Goal: Task Accomplishment & Management: Manage account settings

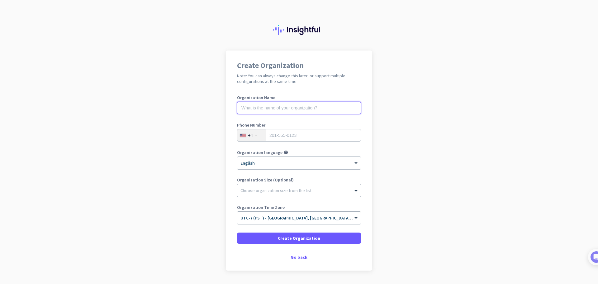
click at [262, 109] on input "text" at bounding box center [299, 108] width 124 height 12
type input "Motion Picture Association"
type input "8189355827"
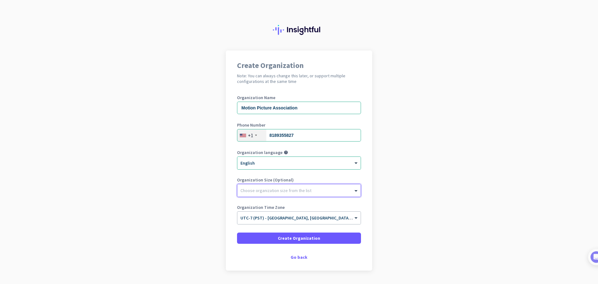
click at [308, 189] on div at bounding box center [298, 189] width 123 height 6
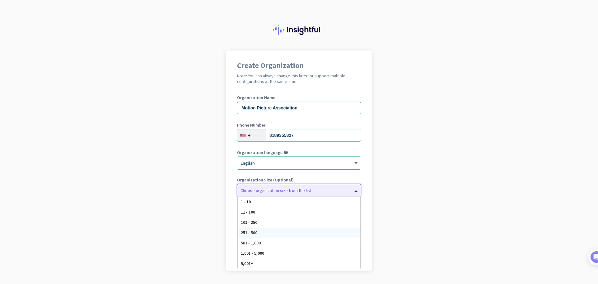
click at [287, 227] on div "251 - 500" at bounding box center [299, 232] width 123 height 10
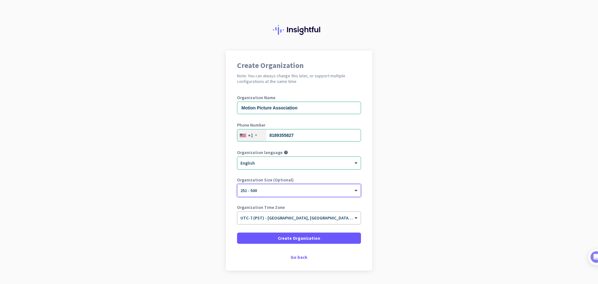
click at [298, 185] on div "× 251 - 500" at bounding box center [298, 190] width 123 height 12
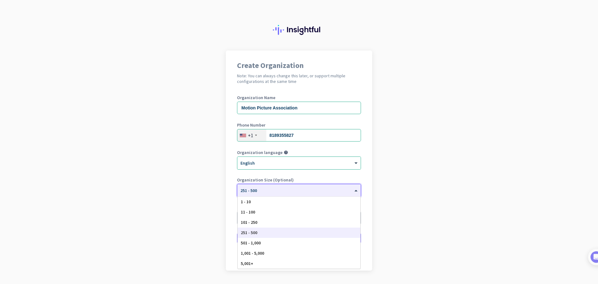
click at [304, 185] on div "× 251 - 500" at bounding box center [298, 190] width 123 height 12
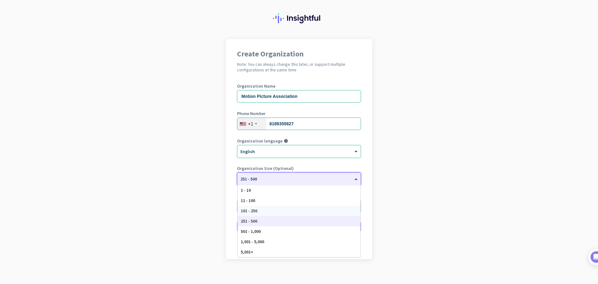
scroll to position [18, 0]
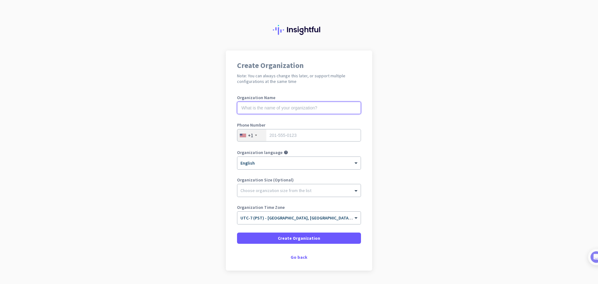
click at [292, 107] on input "text" at bounding box center [299, 108] width 124 height 12
type input "Motion Picture Association"
type input "8189355827"
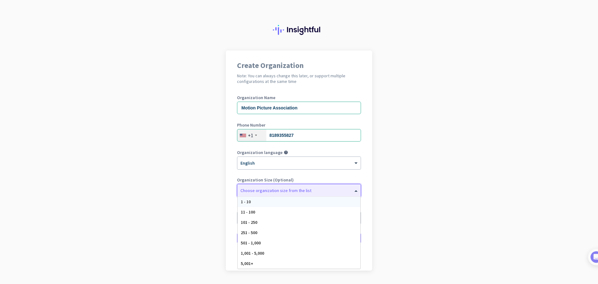
click at [282, 192] on div at bounding box center [298, 189] width 123 height 6
click at [438, 170] on app-onboarding-organization "Create Organization Note: You can always change this later, or support multiple…" at bounding box center [299, 175] width 598 height 251
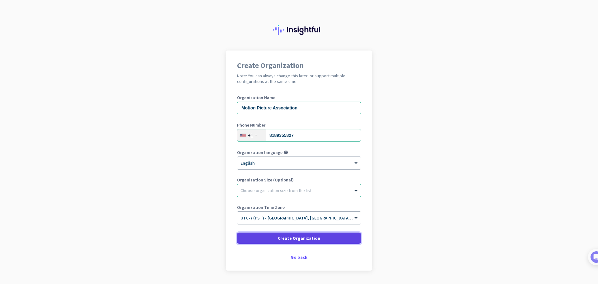
click at [340, 241] on span at bounding box center [299, 237] width 124 height 15
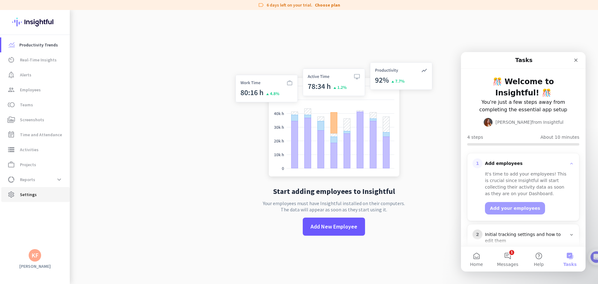
click at [30, 193] on span "Settings" at bounding box center [28, 194] width 17 height 7
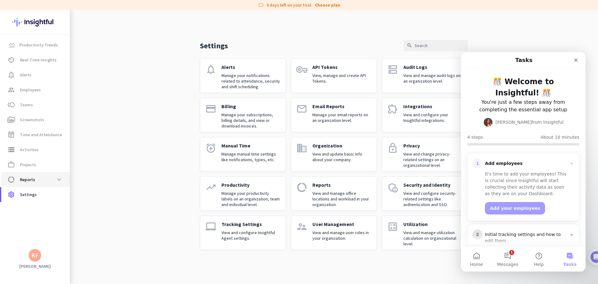
click at [38, 182] on span "data_usage Reports expand_more" at bounding box center [35, 179] width 59 height 11
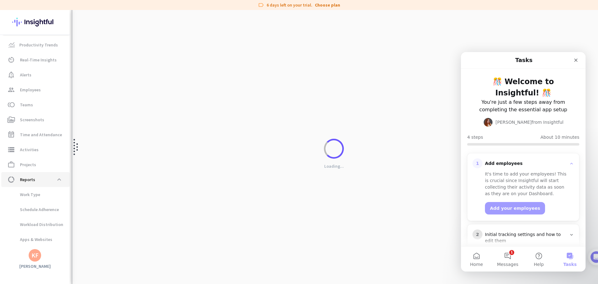
scroll to position [13, 0]
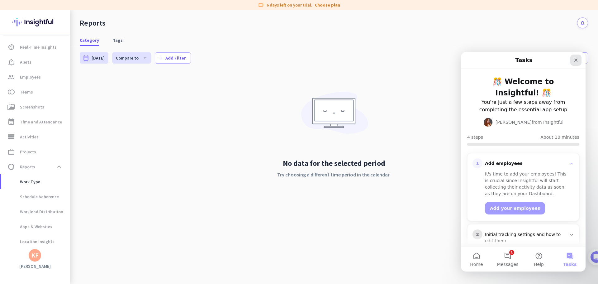
click at [577, 61] on icon "Close" at bounding box center [575, 60] width 3 height 3
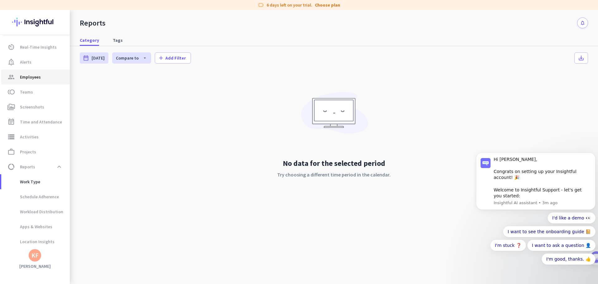
click at [31, 71] on link "group Employees" at bounding box center [35, 76] width 69 height 15
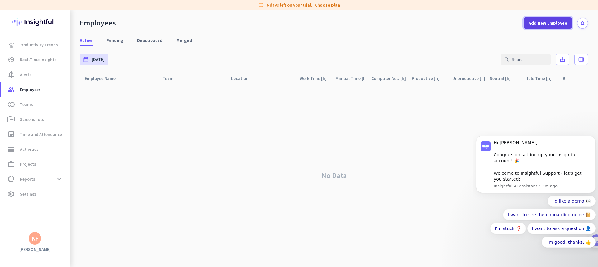
click at [550, 24] on span "Add New Employee" at bounding box center [547, 23] width 39 height 6
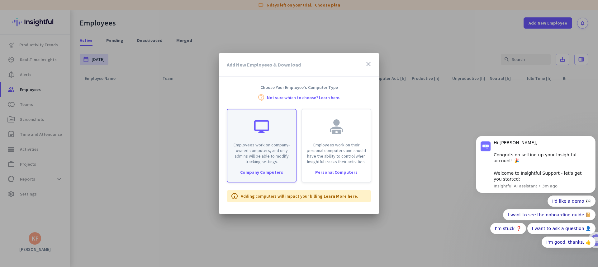
click at [246, 157] on p "Employees work on company-owned computers, and only admins will be able to modi…" at bounding box center [261, 153] width 61 height 22
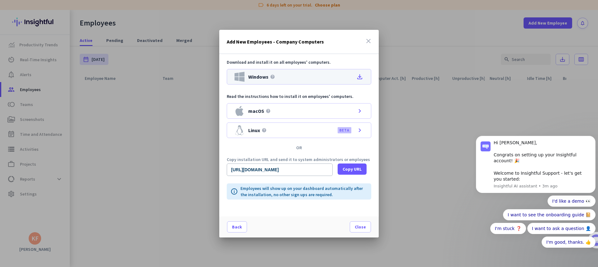
click at [356, 76] on icon "file_download" at bounding box center [359, 76] width 7 height 7
click at [363, 44] on div "Add New Employees - Company Computers close" at bounding box center [298, 42] width 159 height 24
click at [368, 42] on icon "close" at bounding box center [368, 40] width 7 height 7
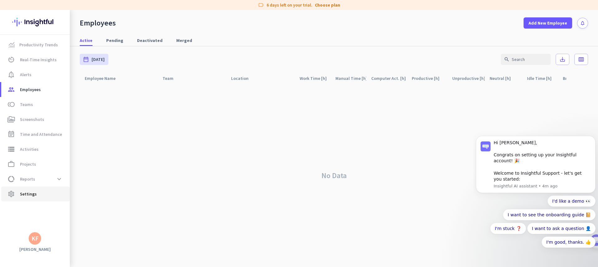
click at [39, 195] on span "settings Settings" at bounding box center [35, 194] width 59 height 7
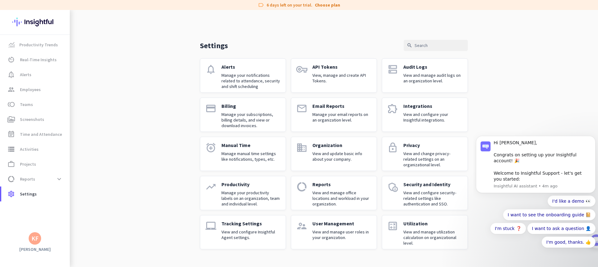
click at [245, 224] on p "Tracking Settings" at bounding box center [250, 224] width 59 height 6
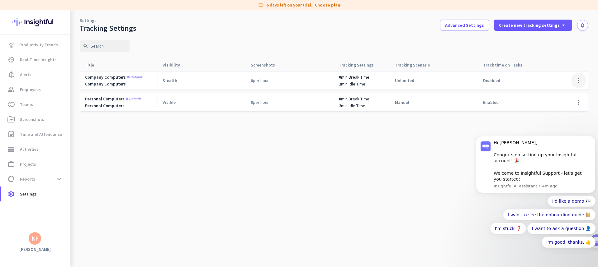
click at [576, 77] on span at bounding box center [578, 80] width 15 height 15
click at [552, 94] on span "Edit" at bounding box center [555, 94] width 8 height 6
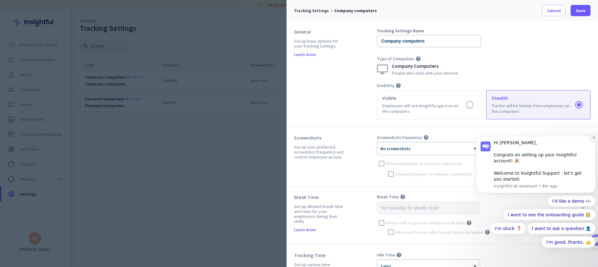
click at [592, 140] on icon "Dismiss notification" at bounding box center [593, 137] width 3 height 3
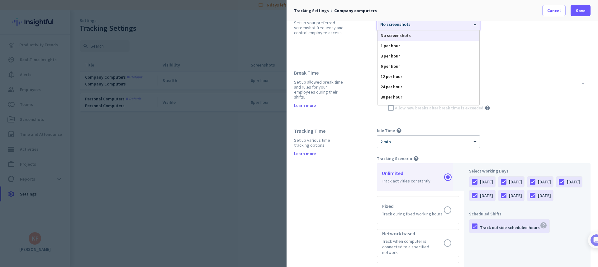
scroll to position [123, 0]
click at [426, 26] on div "× No screenshots" at bounding box center [424, 25] width 95 height 5
click at [517, 47] on div "Screenshots Frequency help × No screenshots No screenshots 1 per hour 3 per hou…" at bounding box center [484, 34] width 214 height 44
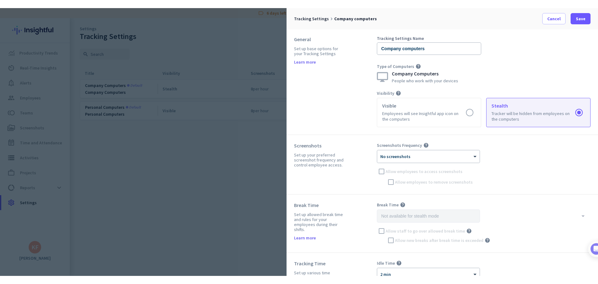
scroll to position [0, 0]
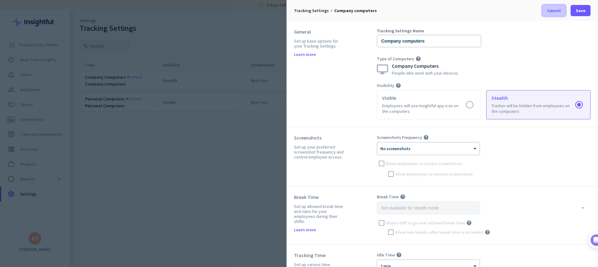
click at [553, 11] on span "Cancel" at bounding box center [553, 10] width 13 height 6
